Goal: Task Accomplishment & Management: Manage account settings

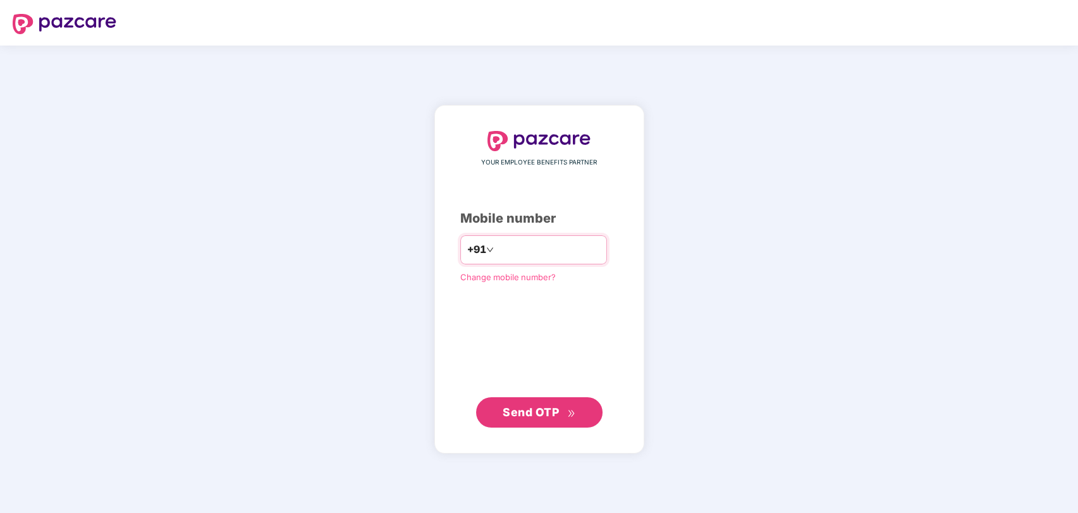
click at [565, 254] on input "number" at bounding box center [548, 250] width 104 height 20
type input "**********"
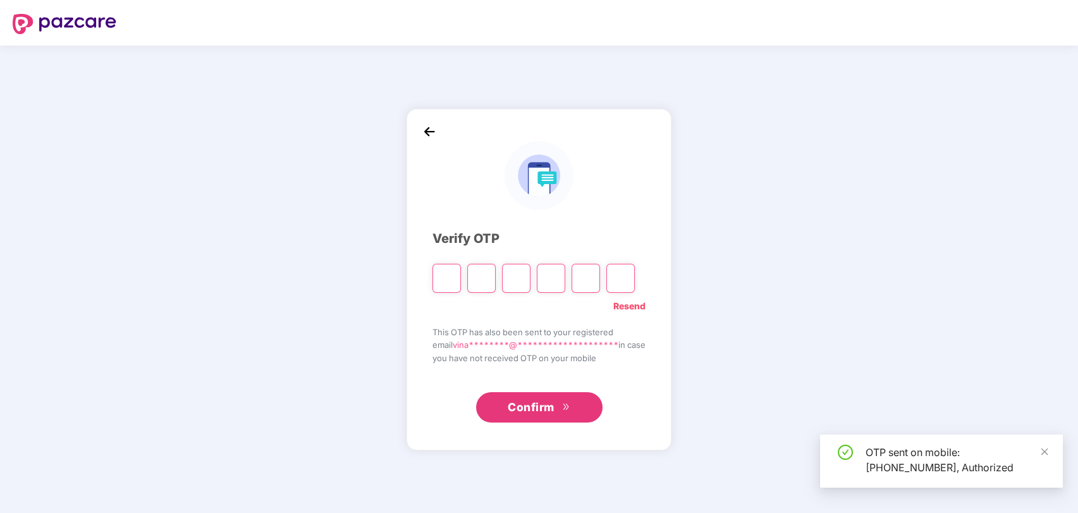
click at [433, 274] on input "Please enter verification code. Digit 1" at bounding box center [447, 278] width 28 height 29
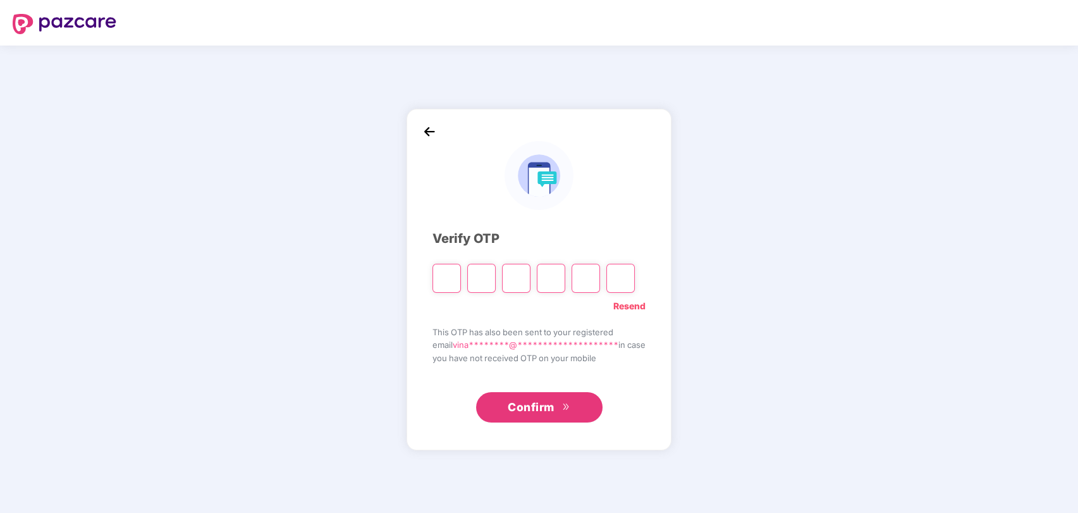
type input "*"
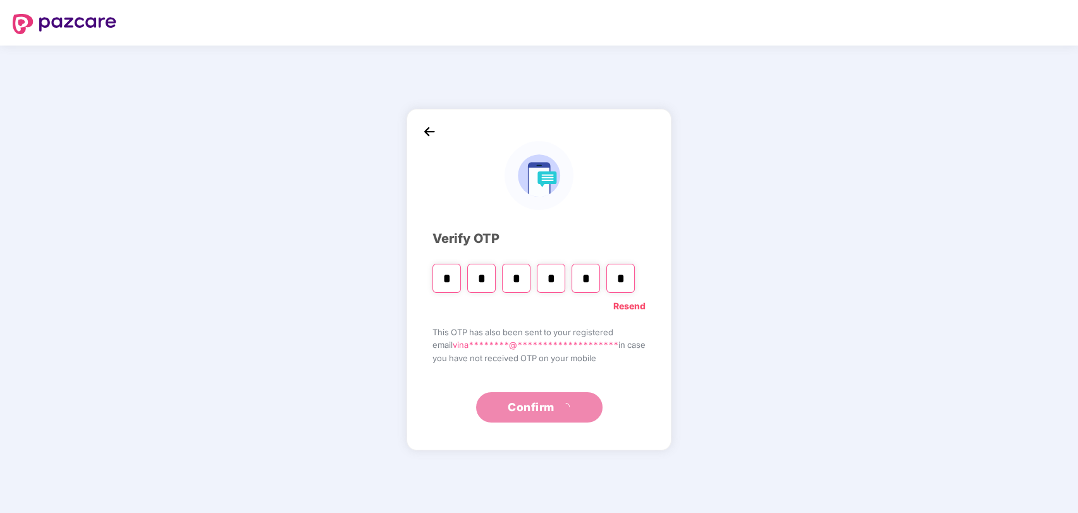
type input "*"
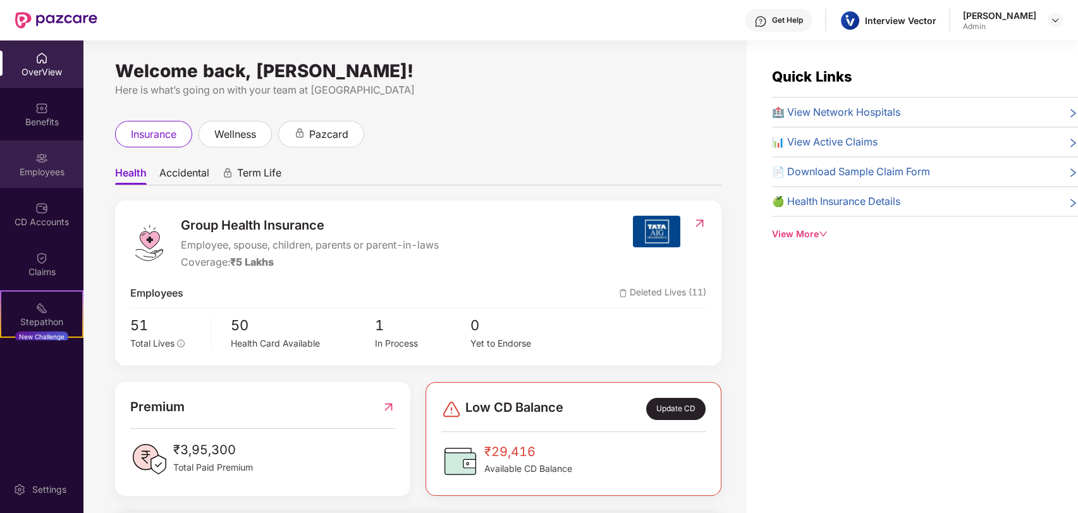
click at [47, 145] on div "Employees" at bounding box center [41, 163] width 83 height 47
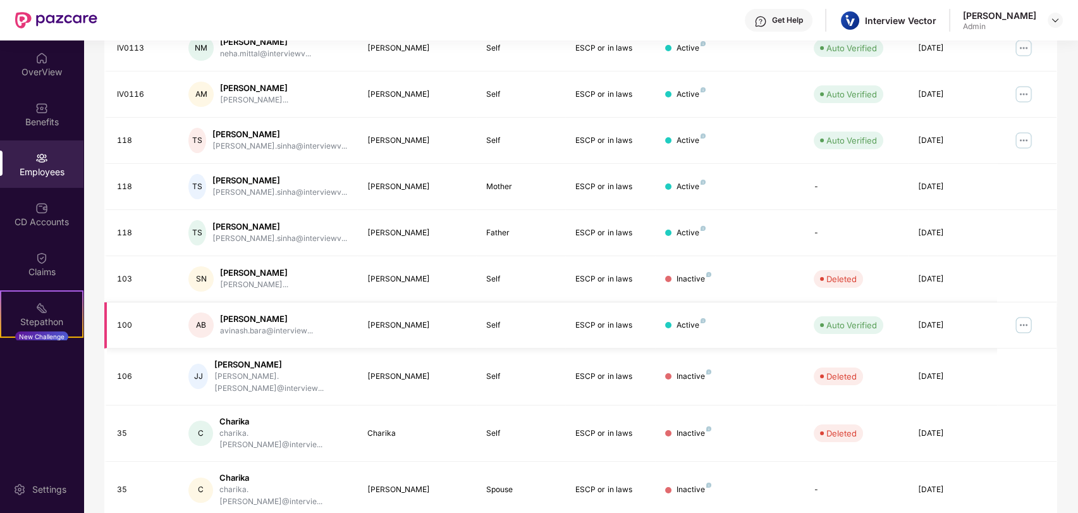
scroll to position [263, 0]
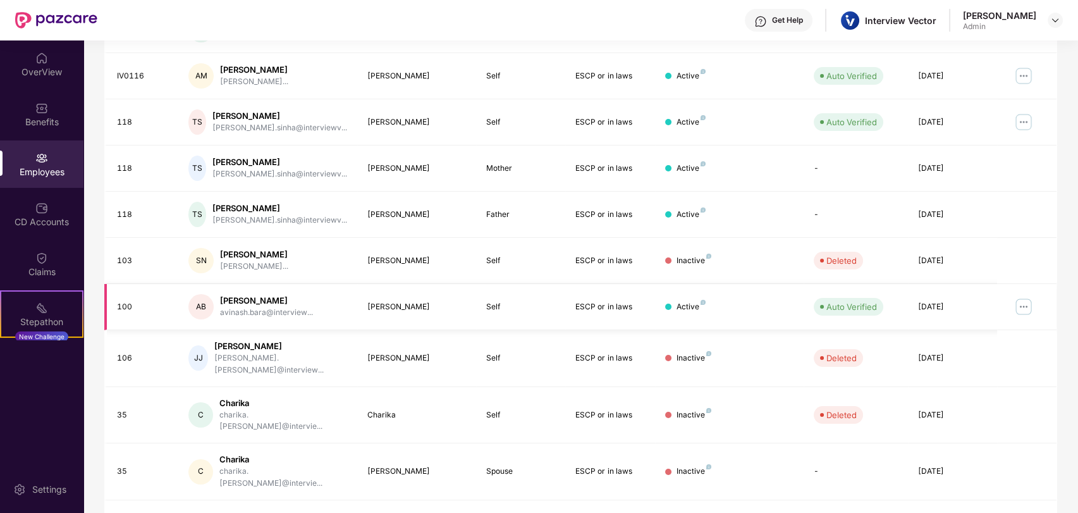
click at [1026, 307] on img at bounding box center [1024, 307] width 20 height 20
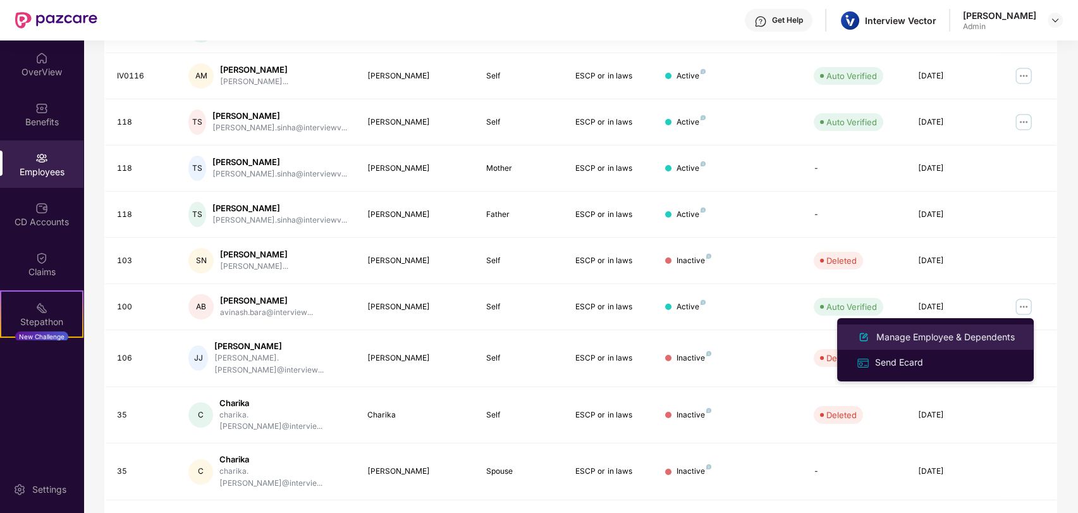
click at [924, 337] on div "Manage Employee & Dependents" at bounding box center [946, 337] width 144 height 14
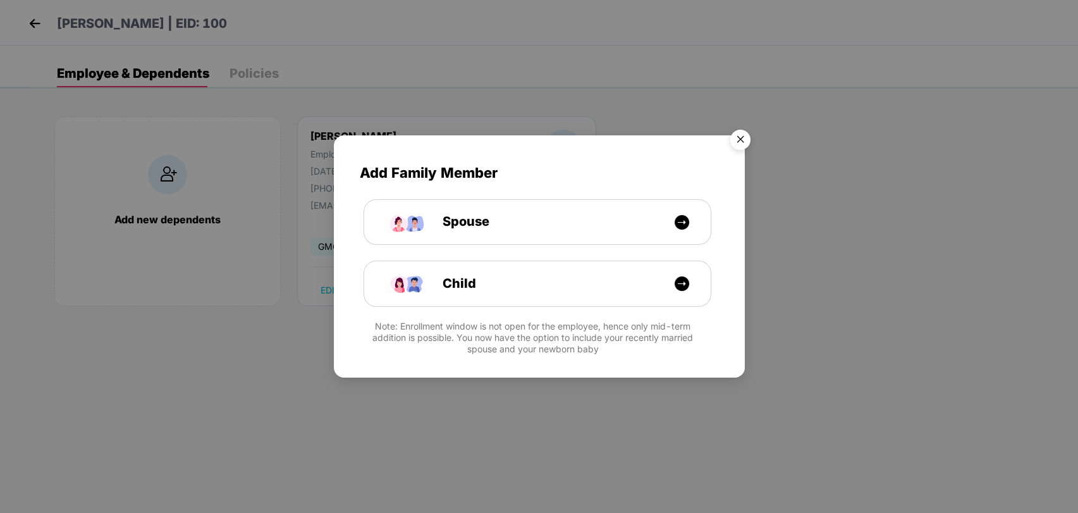
click at [740, 132] on img "Close" at bounding box center [740, 141] width 35 height 35
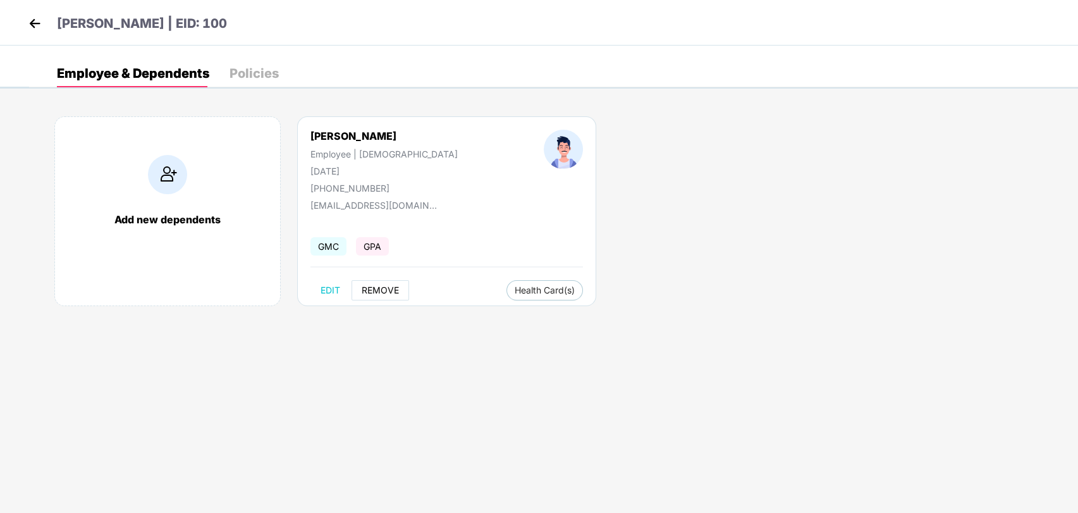
click at [384, 292] on span "REMOVE" at bounding box center [380, 290] width 37 height 10
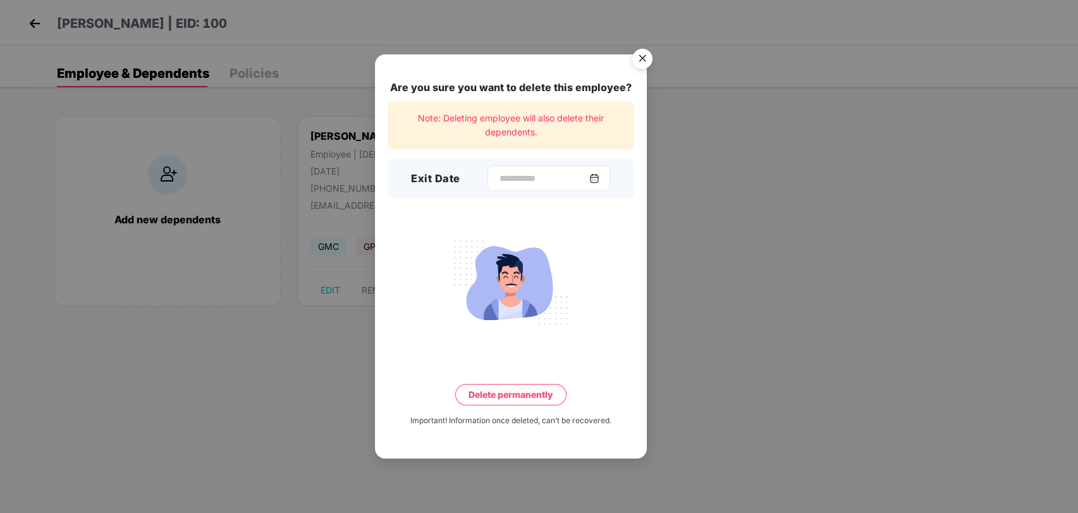
click at [545, 171] on div at bounding box center [549, 178] width 123 height 25
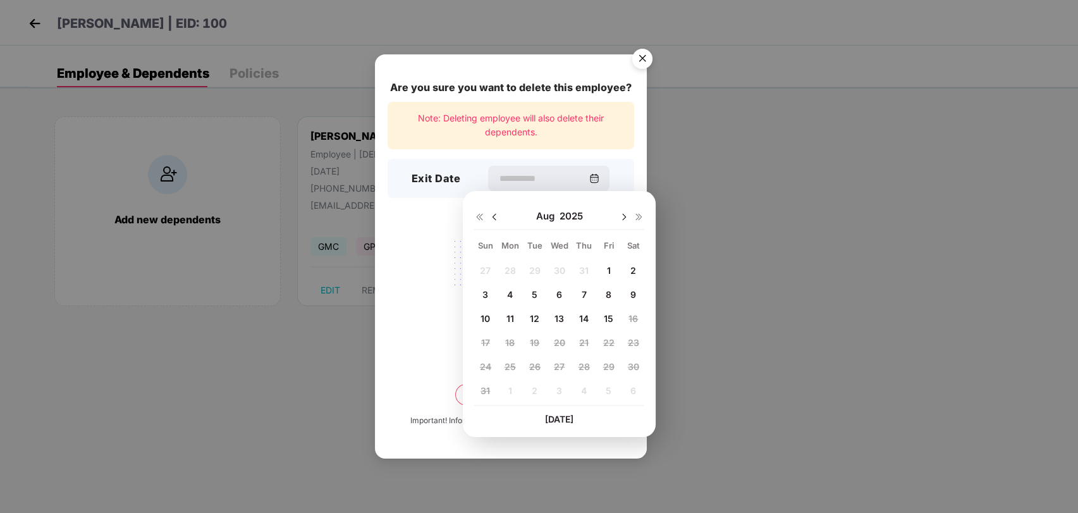
click at [491, 219] on img at bounding box center [494, 217] width 10 height 10
click at [623, 215] on img at bounding box center [624, 217] width 10 height 10
click at [579, 318] on div "17" at bounding box center [584, 318] width 19 height 19
type input "**********"
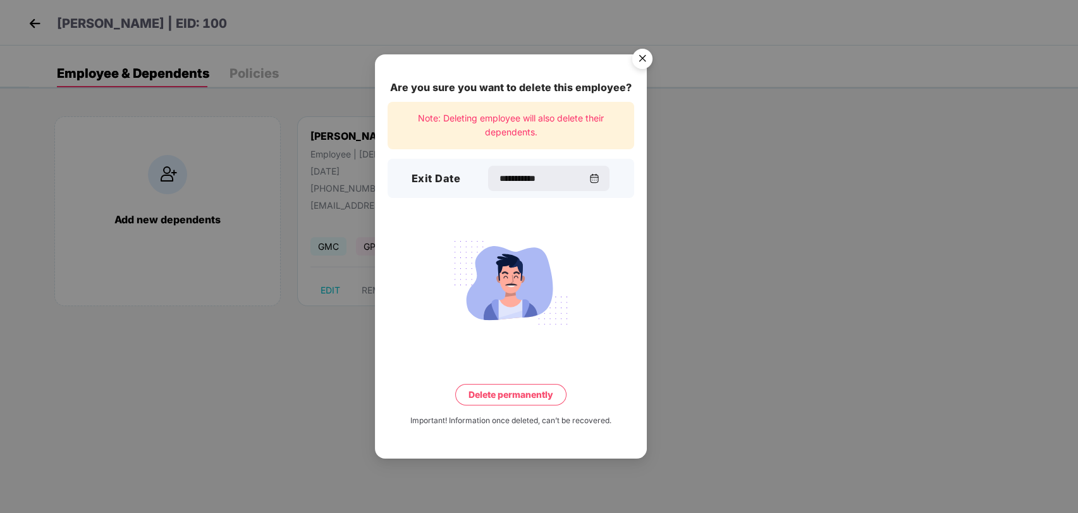
click at [517, 391] on button "Delete permanently" at bounding box center [510, 395] width 111 height 22
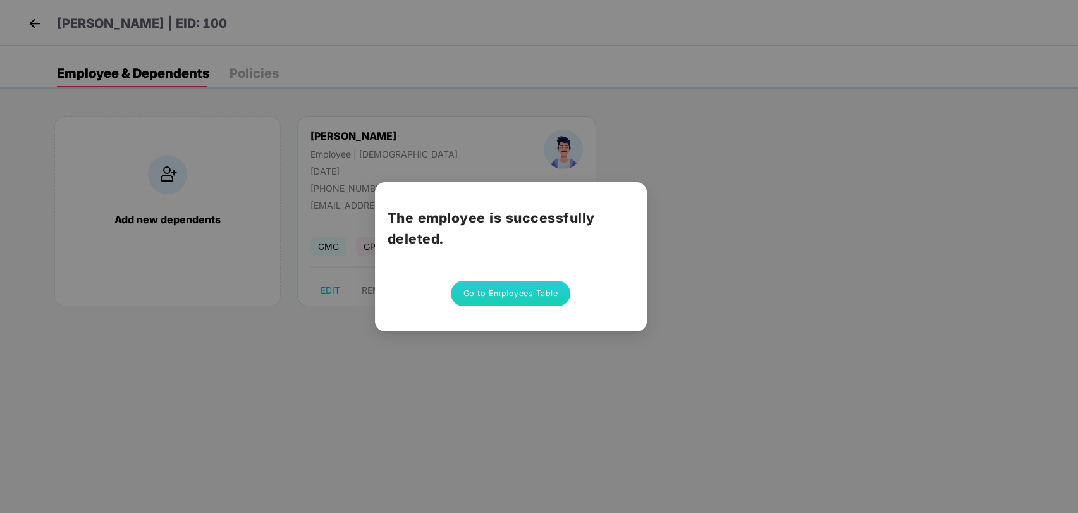
click at [532, 292] on button "Go to Employees Table" at bounding box center [511, 293] width 120 height 25
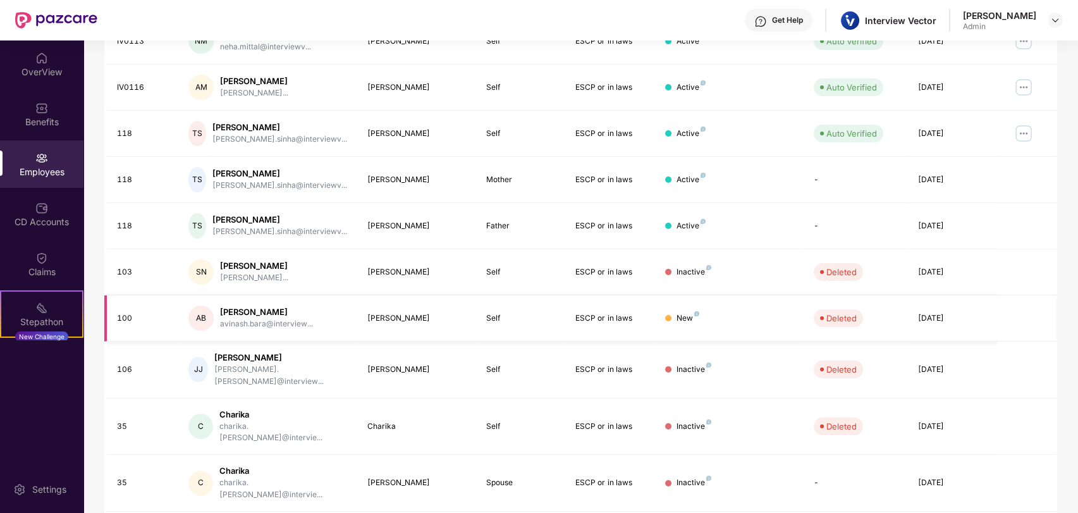
scroll to position [263, 0]
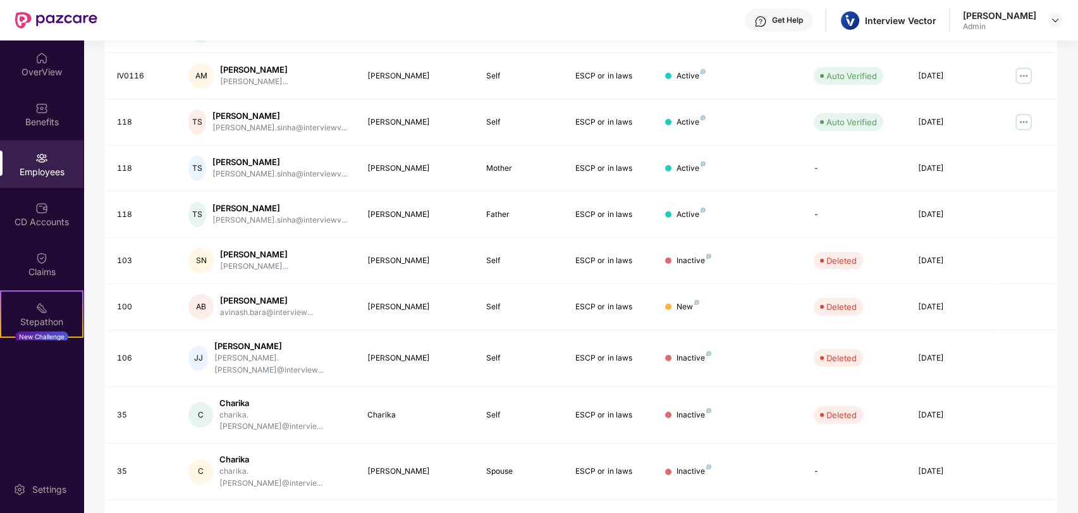
click at [927, 512] on link "2" at bounding box center [925, 522] width 20 height 19
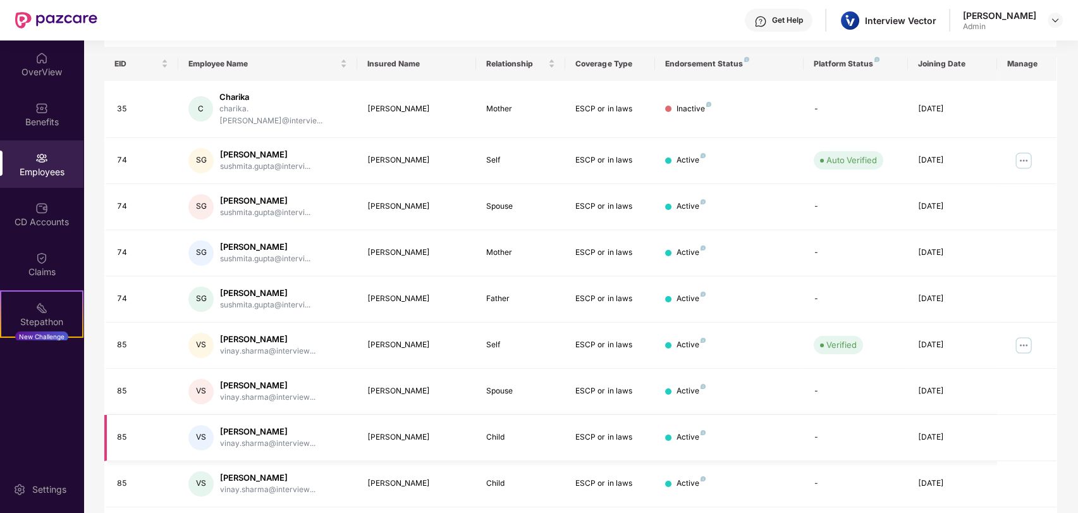
scroll to position [123, 0]
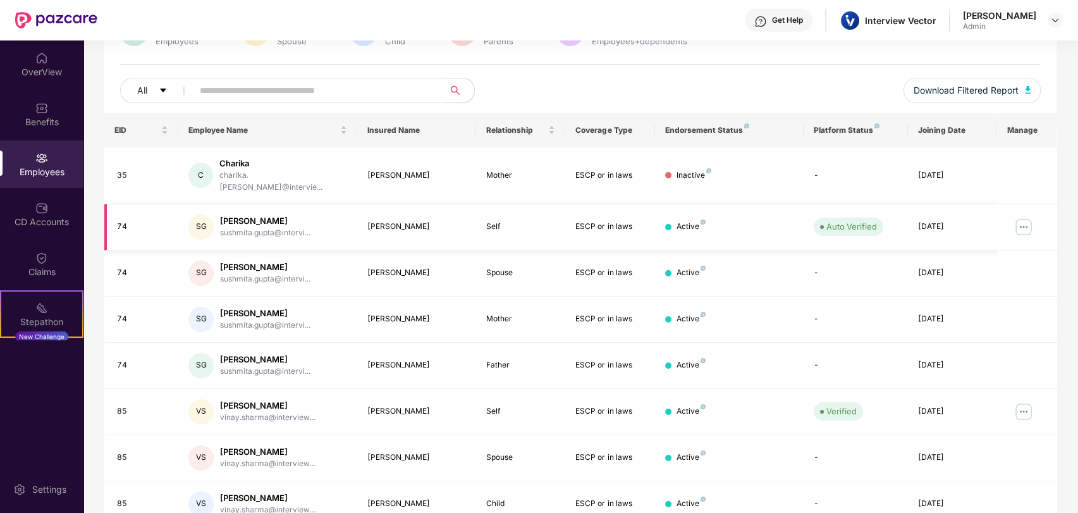
click at [1021, 219] on img at bounding box center [1024, 227] width 20 height 20
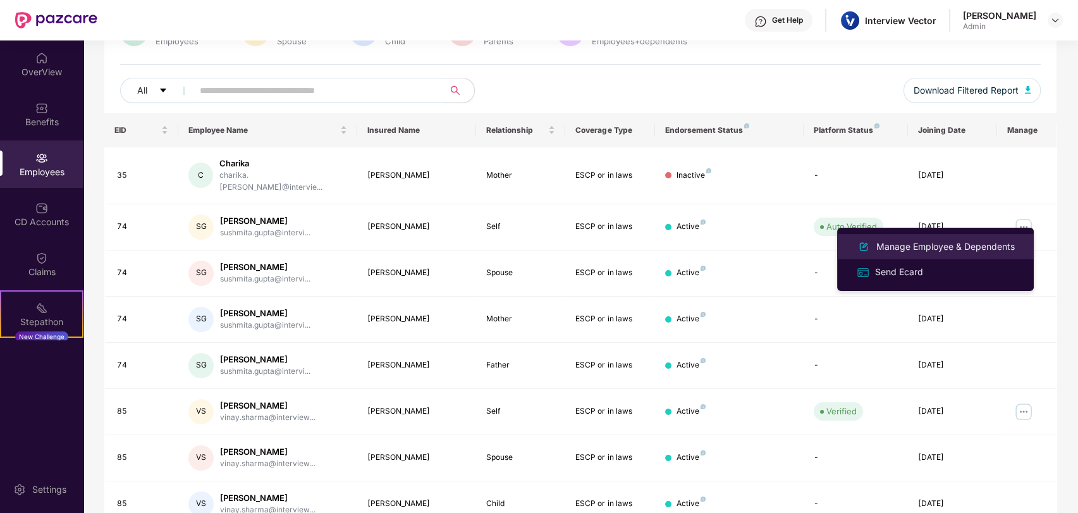
click at [926, 241] on div "Manage Employee & Dependents" at bounding box center [946, 247] width 144 height 14
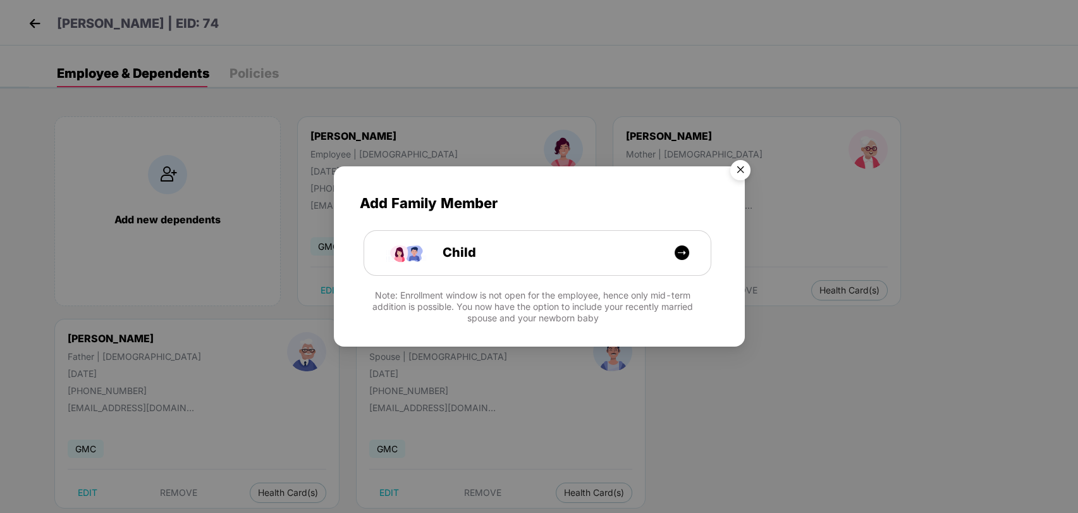
click at [734, 169] on img "Close" at bounding box center [740, 171] width 35 height 35
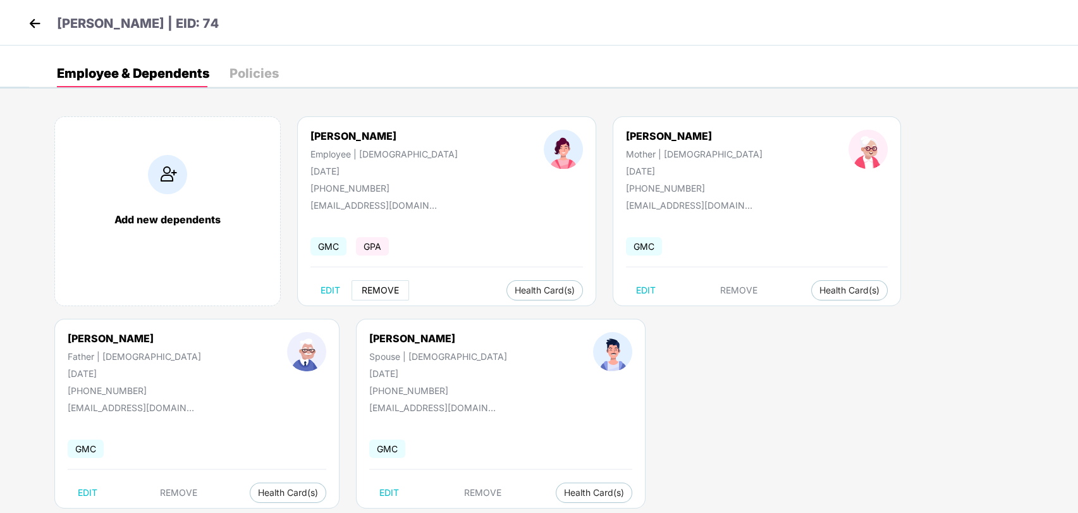
click at [375, 292] on span "REMOVE" at bounding box center [380, 290] width 37 height 10
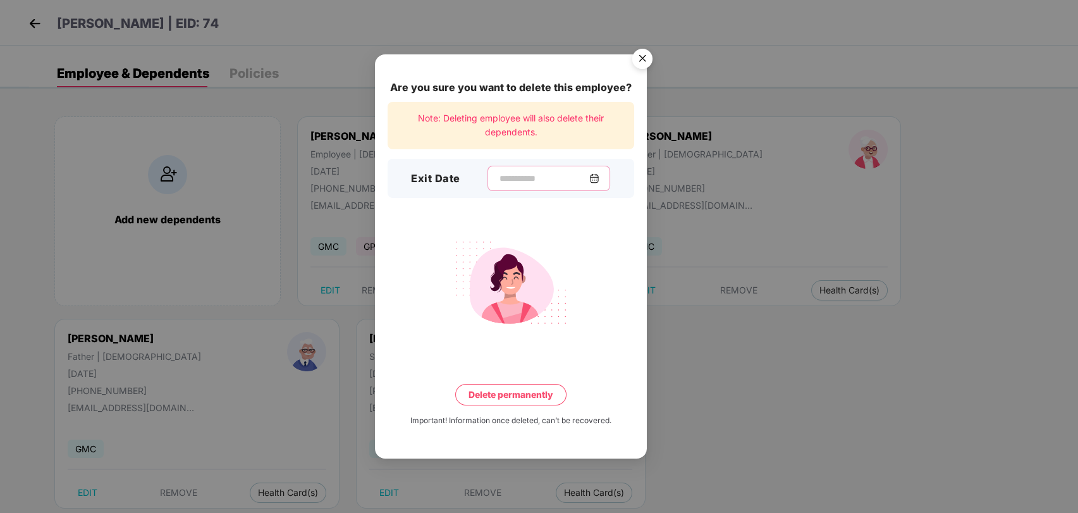
click at [538, 176] on input at bounding box center [543, 178] width 91 height 13
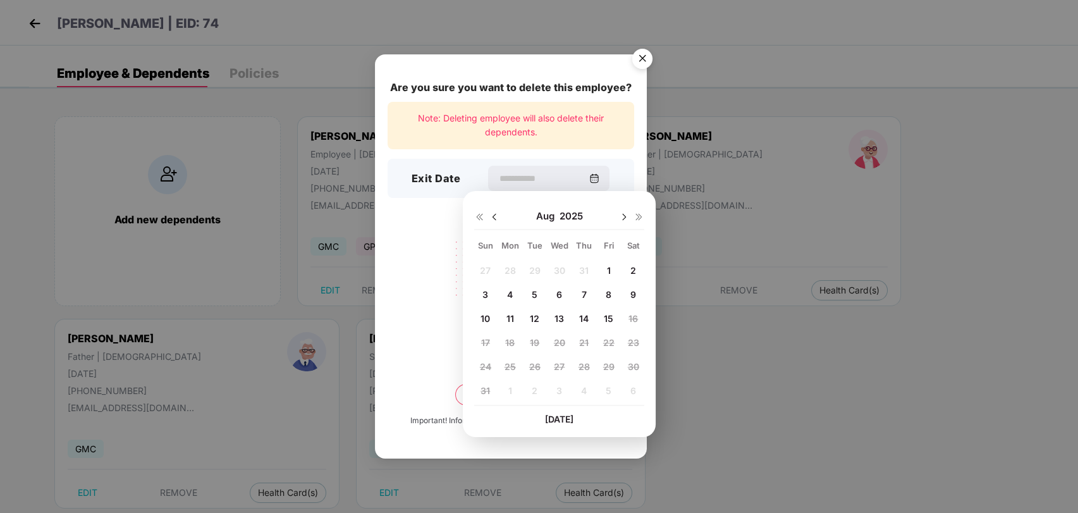
click at [494, 216] on img at bounding box center [494, 217] width 10 height 10
click at [585, 317] on span "17" at bounding box center [584, 318] width 9 height 11
type input "**********"
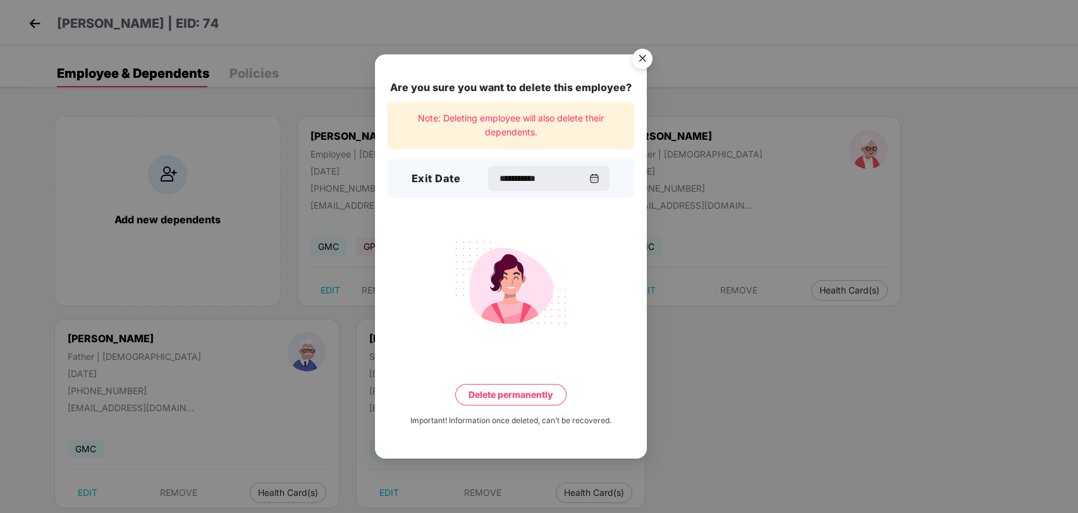
click at [526, 398] on button "Delete permanently" at bounding box center [510, 395] width 111 height 22
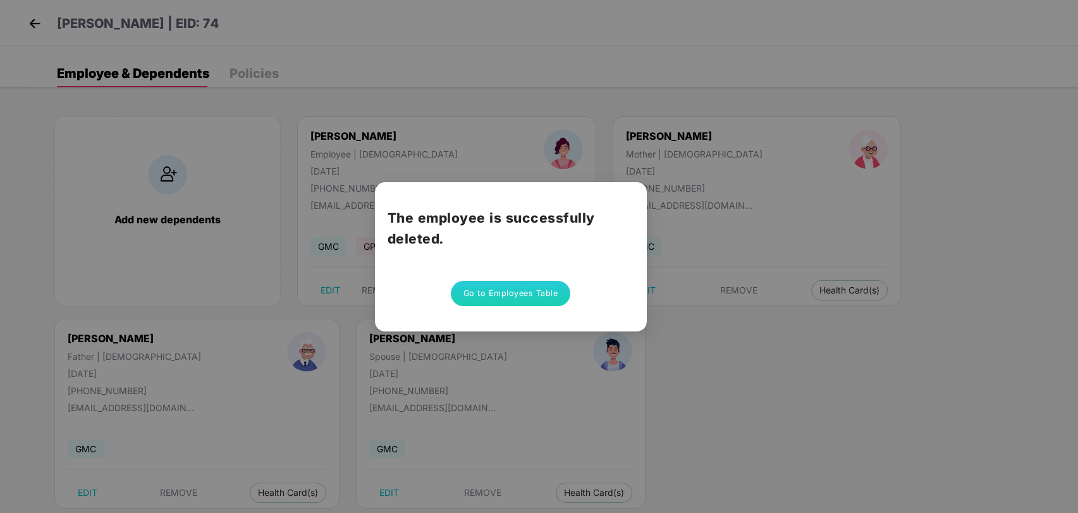
click at [526, 297] on button "Go to Employees Table" at bounding box center [511, 293] width 120 height 25
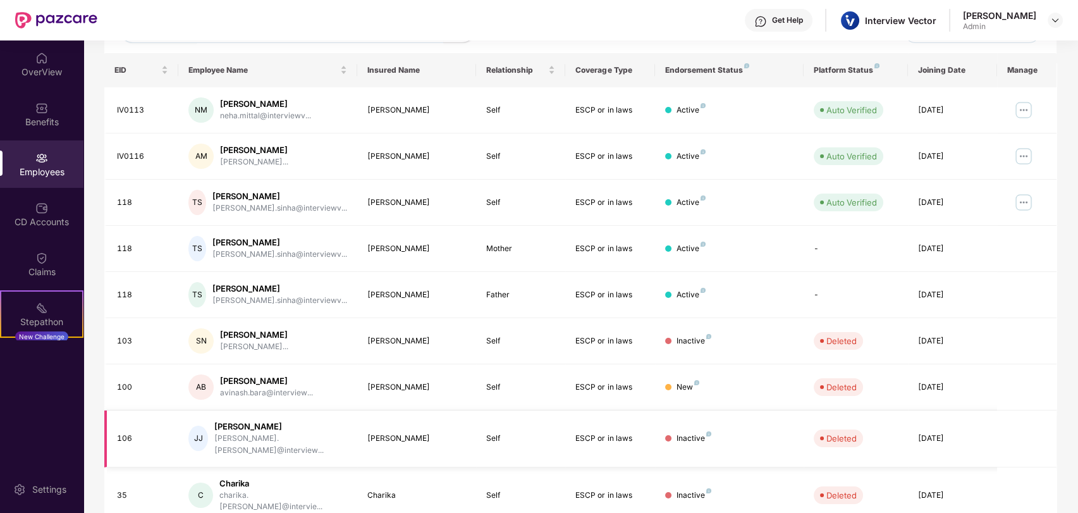
scroll to position [263, 0]
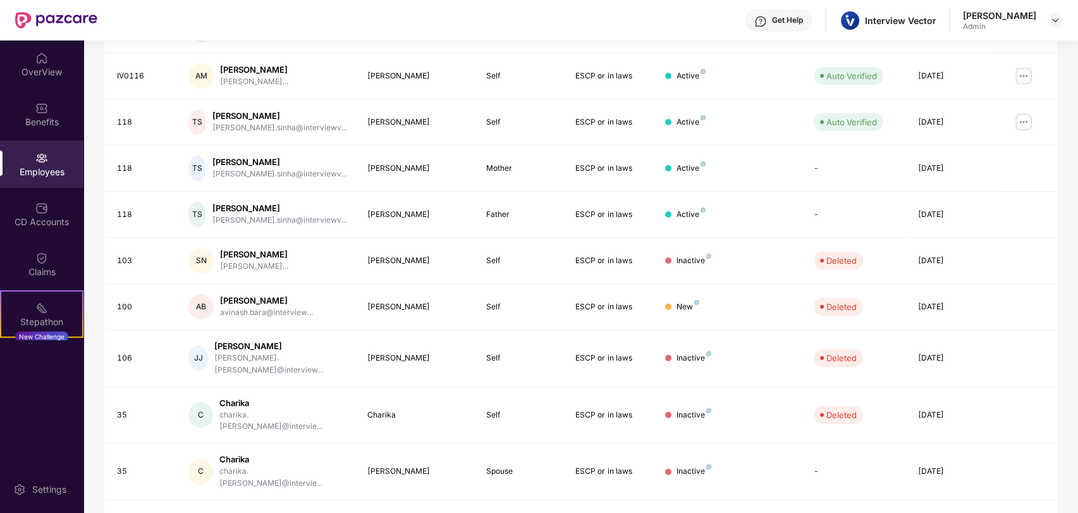
click at [926, 512] on link "2" at bounding box center [925, 522] width 20 height 19
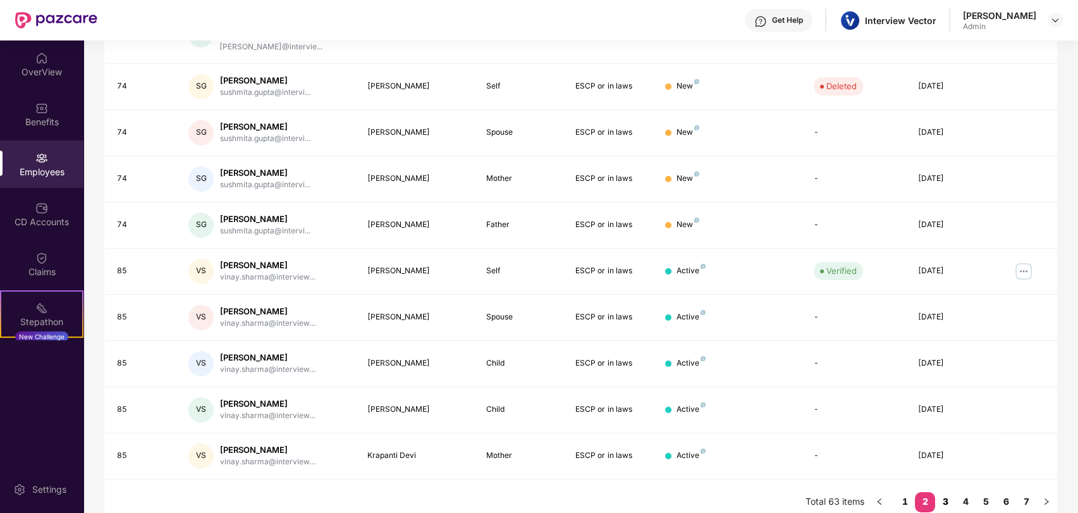
click at [948, 492] on link "3" at bounding box center [945, 501] width 20 height 19
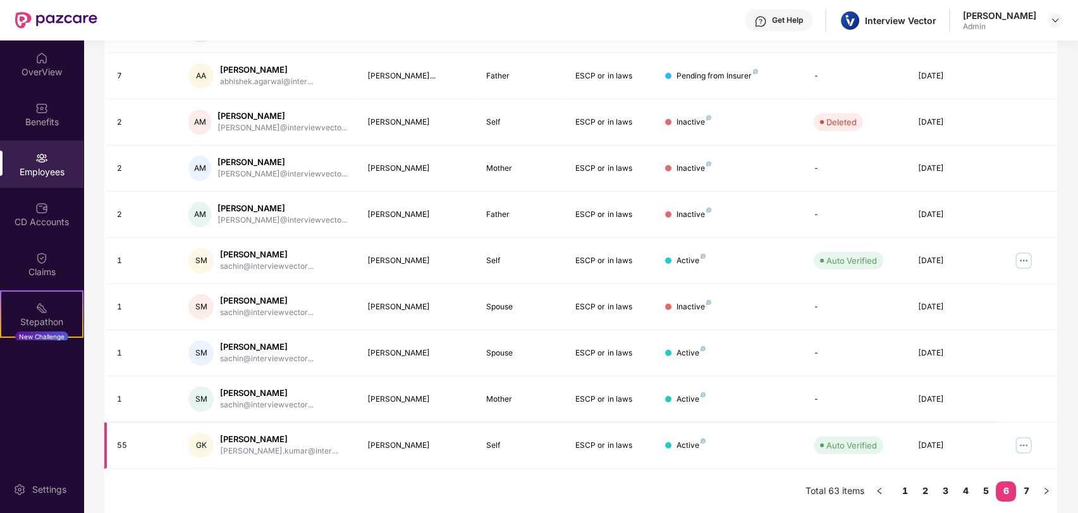
click at [1025, 447] on img at bounding box center [1024, 445] width 20 height 20
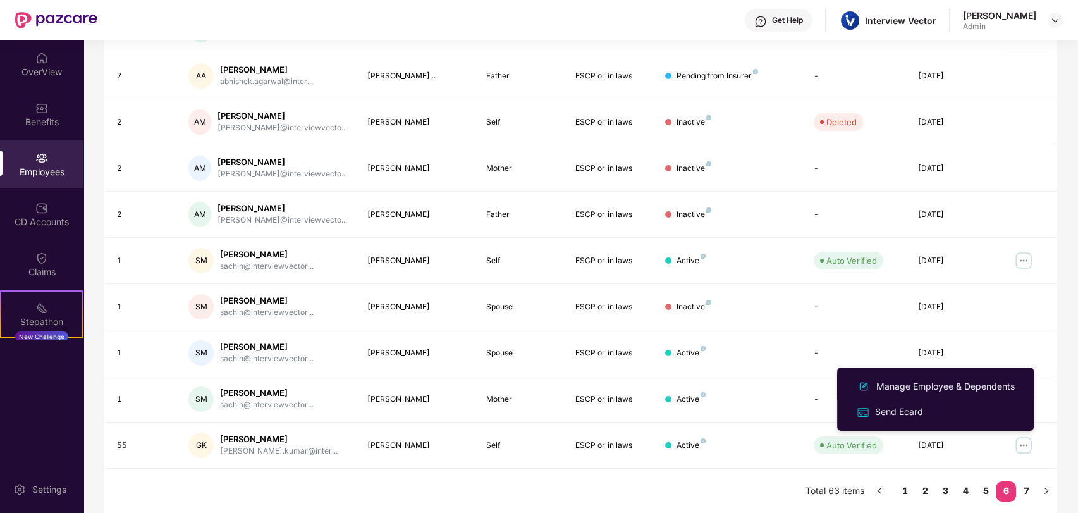
click at [928, 381] on div "Manage Employee & Dependents" at bounding box center [946, 386] width 144 height 14
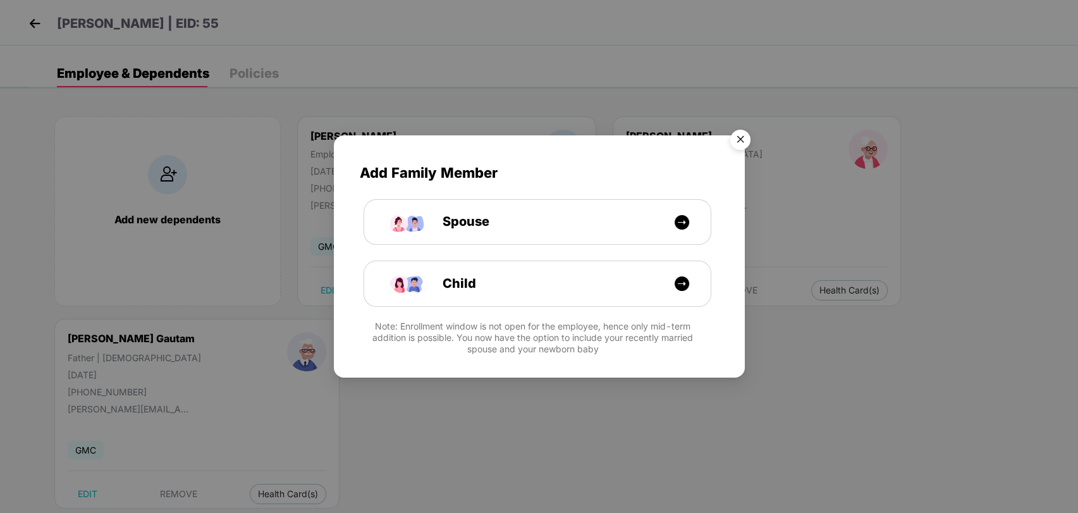
click at [738, 140] on img "Close" at bounding box center [740, 141] width 35 height 35
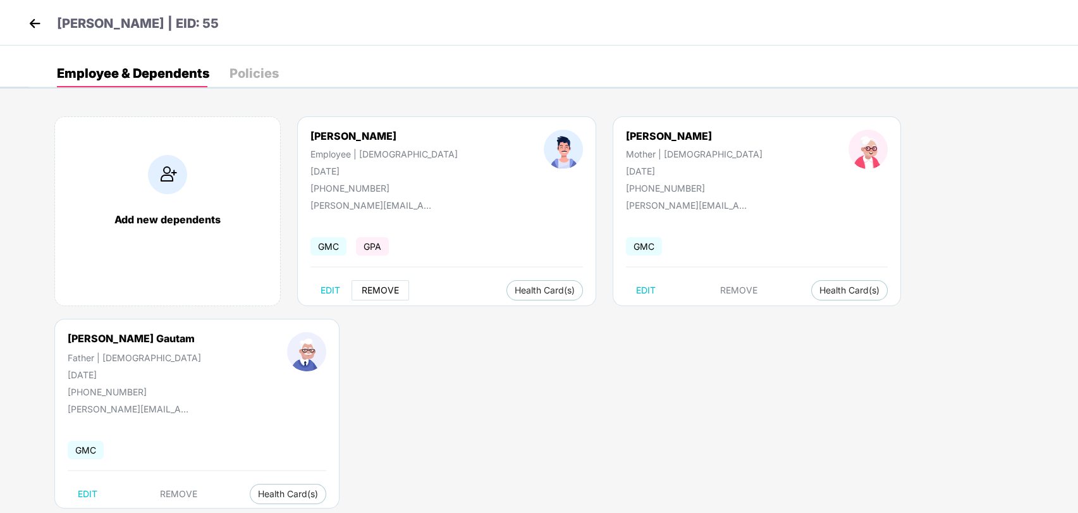
click at [382, 289] on span "REMOVE" at bounding box center [380, 290] width 37 height 10
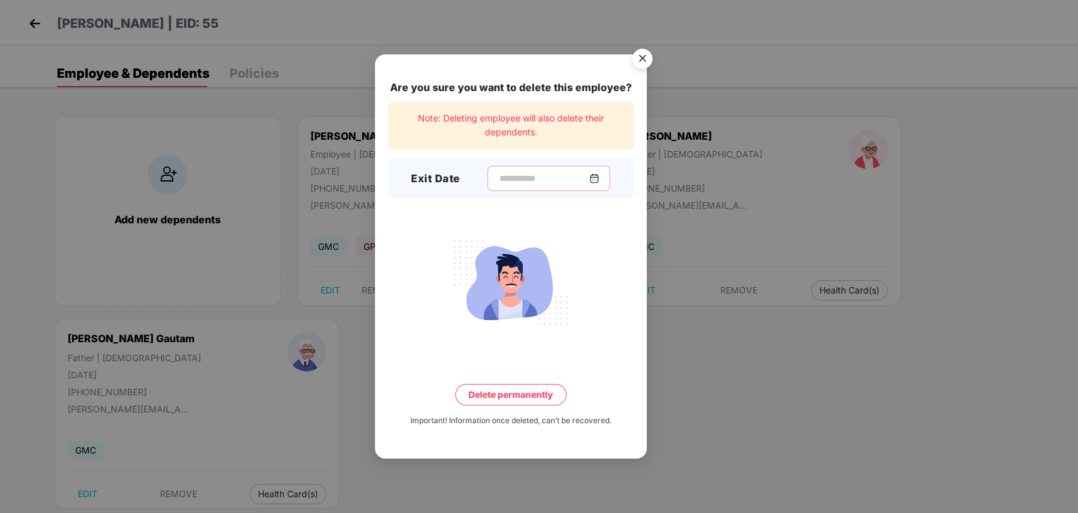
click at [498, 181] on input at bounding box center [543, 178] width 91 height 13
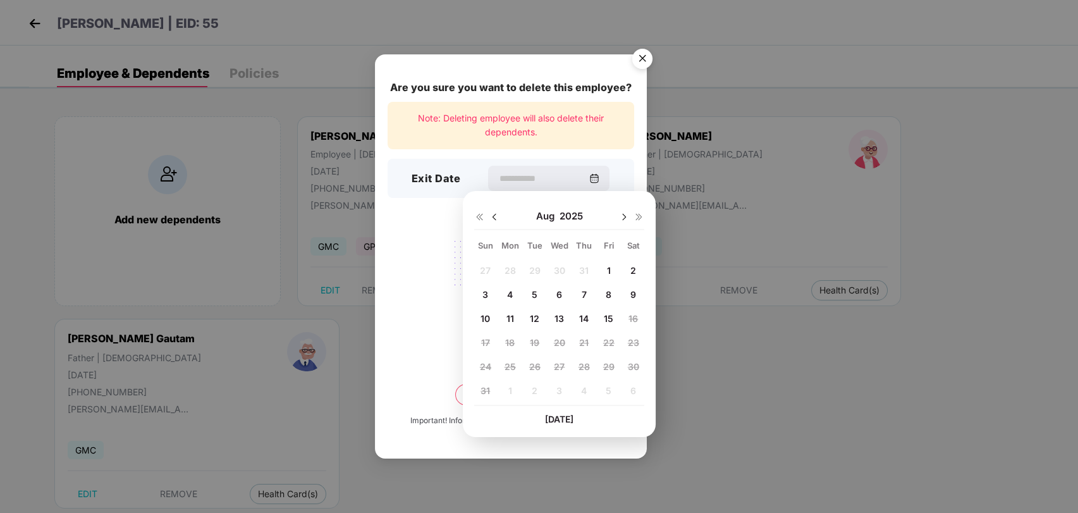
click at [497, 213] on img at bounding box center [494, 217] width 10 height 10
click at [584, 314] on span "17" at bounding box center [584, 318] width 9 height 11
type input "**********"
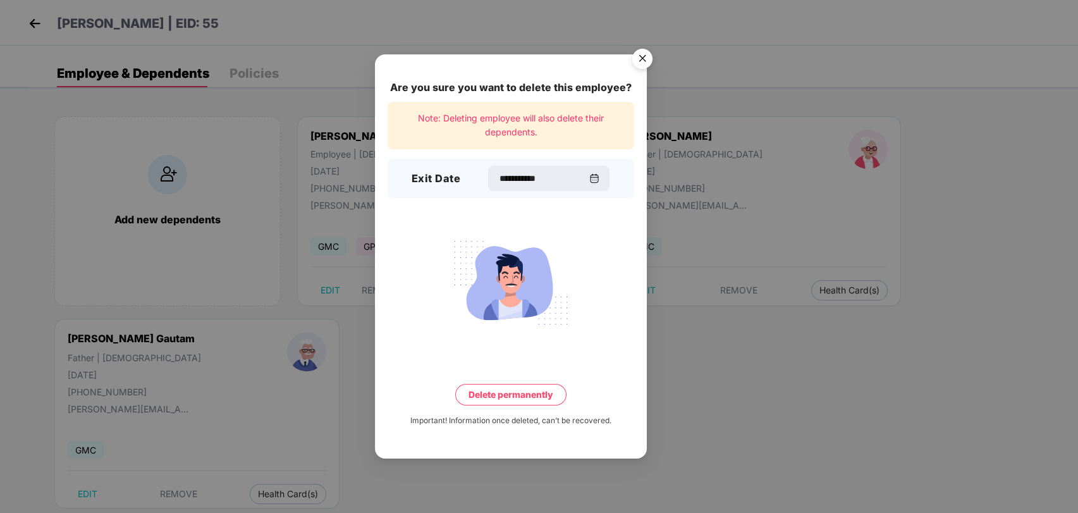
click at [506, 397] on button "Delete permanently" at bounding box center [510, 395] width 111 height 22
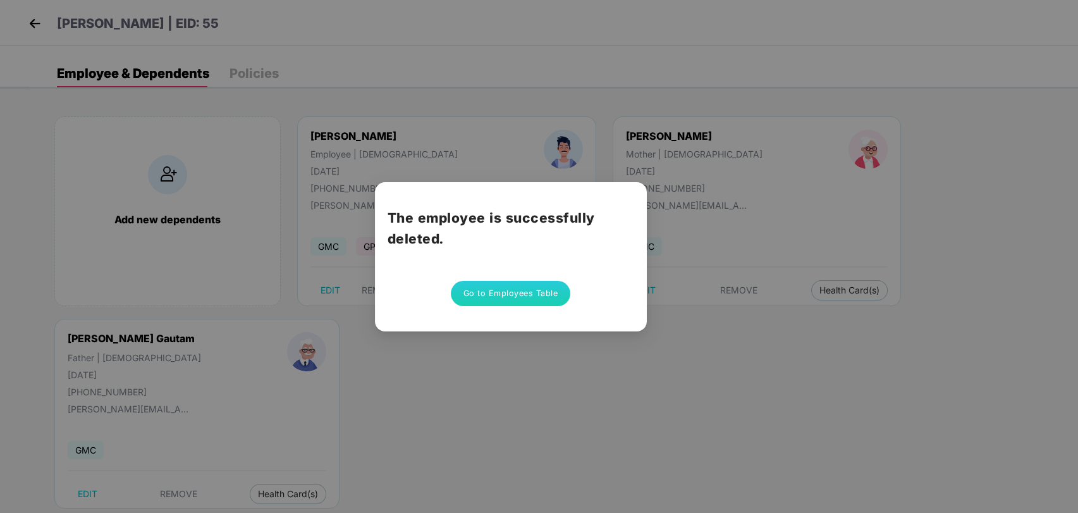
click at [558, 297] on button "Go to Employees Table" at bounding box center [511, 293] width 120 height 25
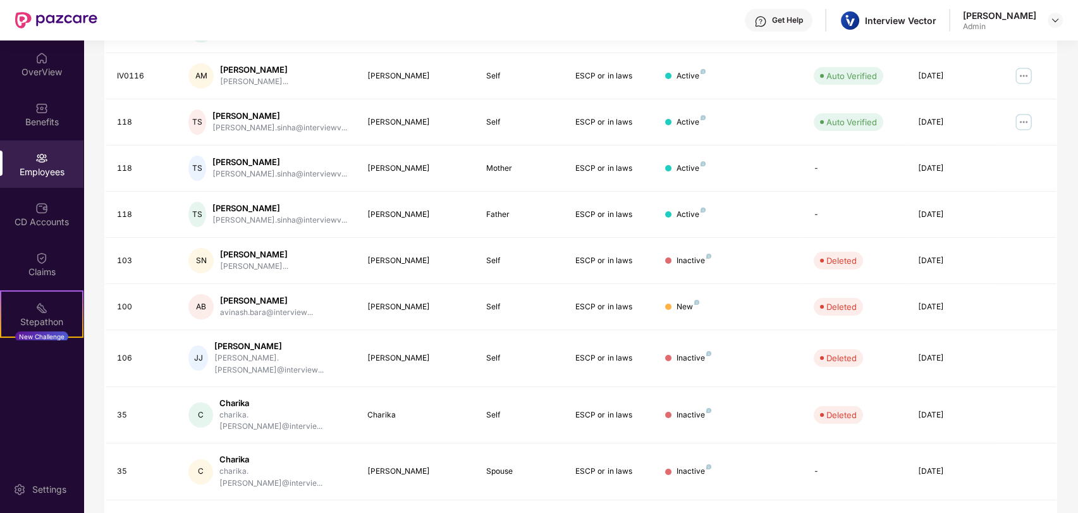
click at [1006, 512] on link "6" at bounding box center [1006, 522] width 20 height 19
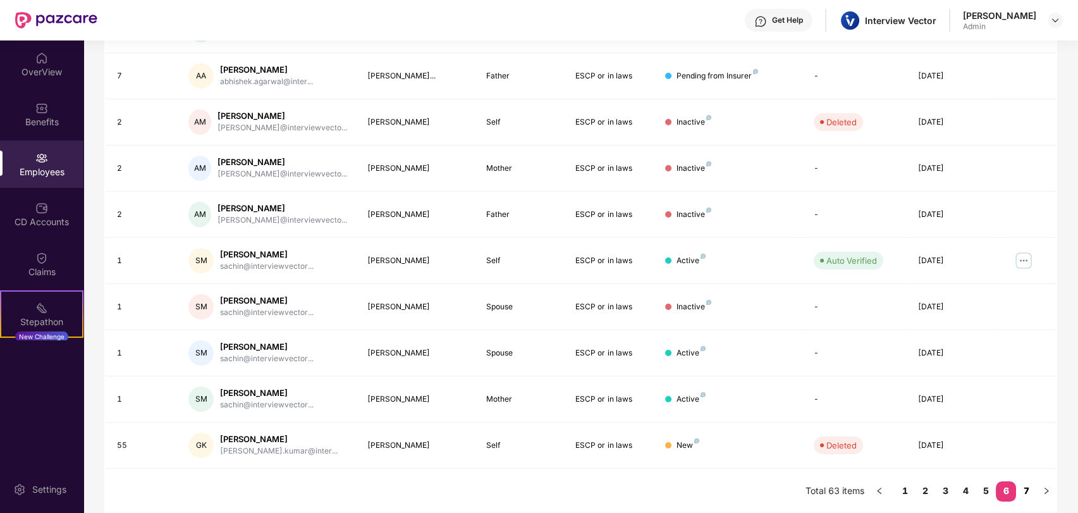
click at [1024, 488] on link "7" at bounding box center [1026, 490] width 20 height 19
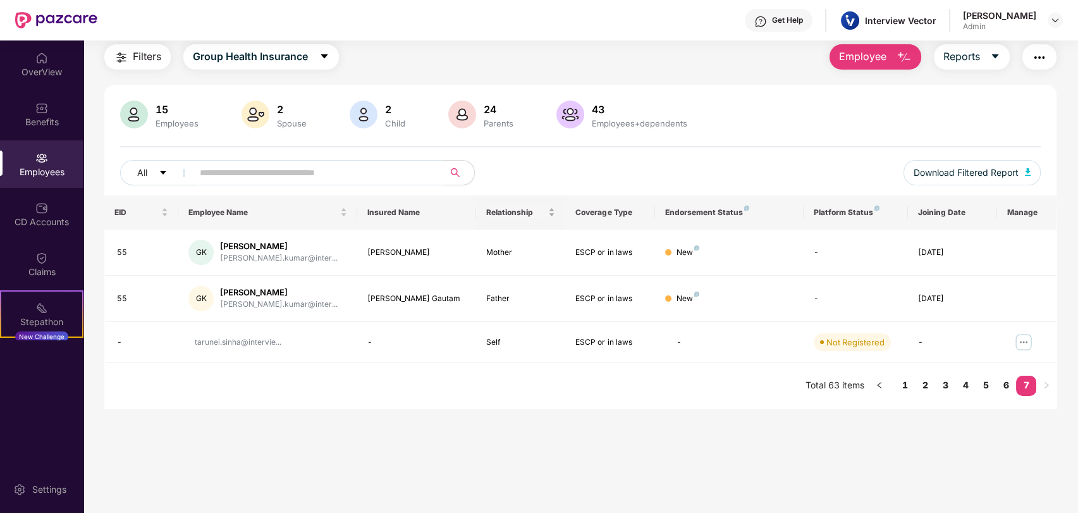
scroll to position [0, 0]
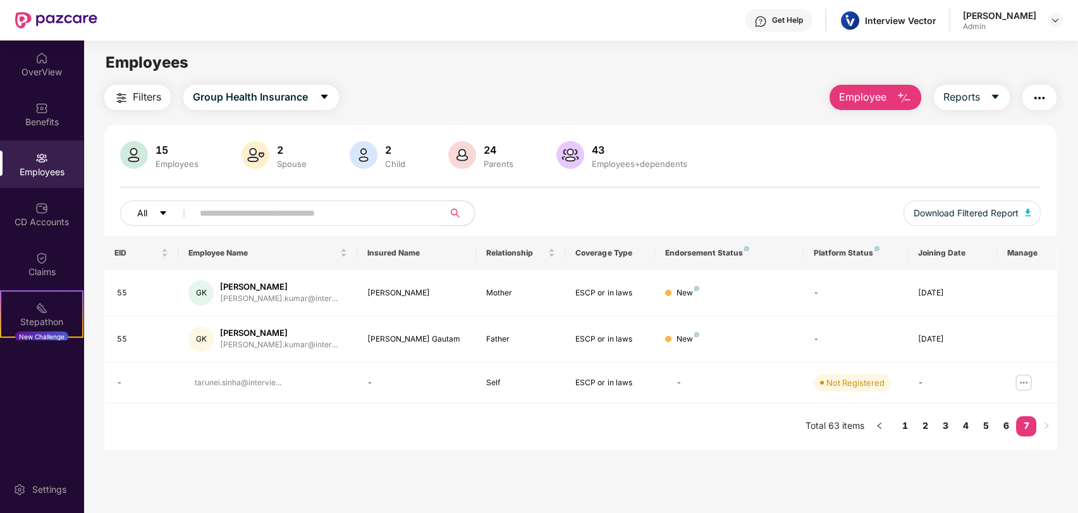
click at [166, 211] on icon "caret-down" at bounding box center [163, 213] width 9 height 9
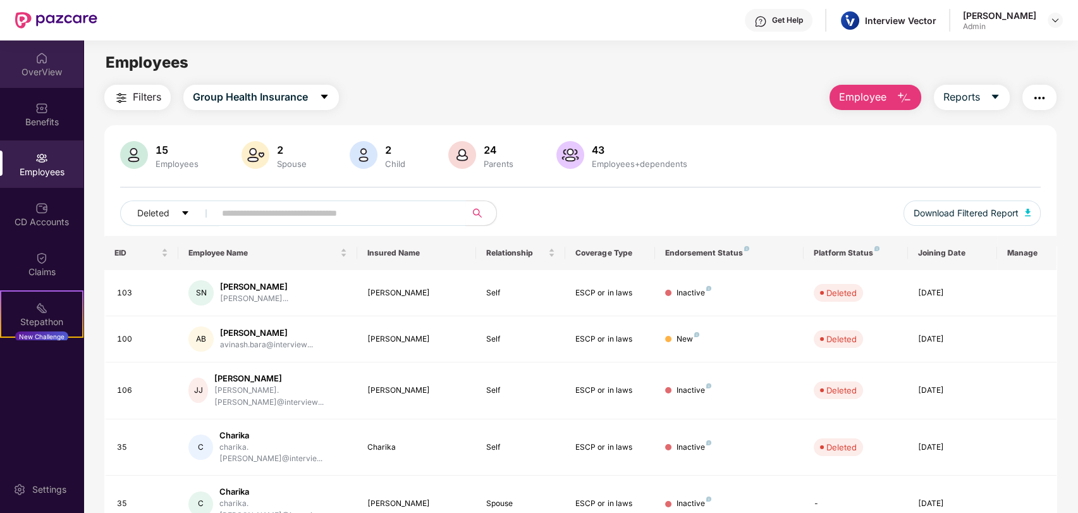
click at [45, 63] on img at bounding box center [41, 58] width 13 height 13
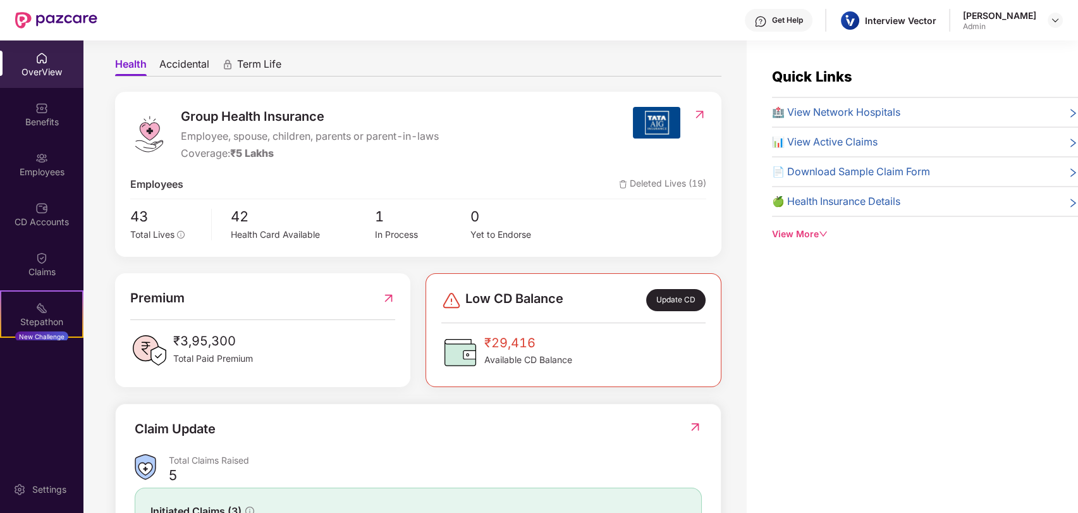
scroll to position [211, 0]
